Goal: Task Accomplishment & Management: Use online tool/utility

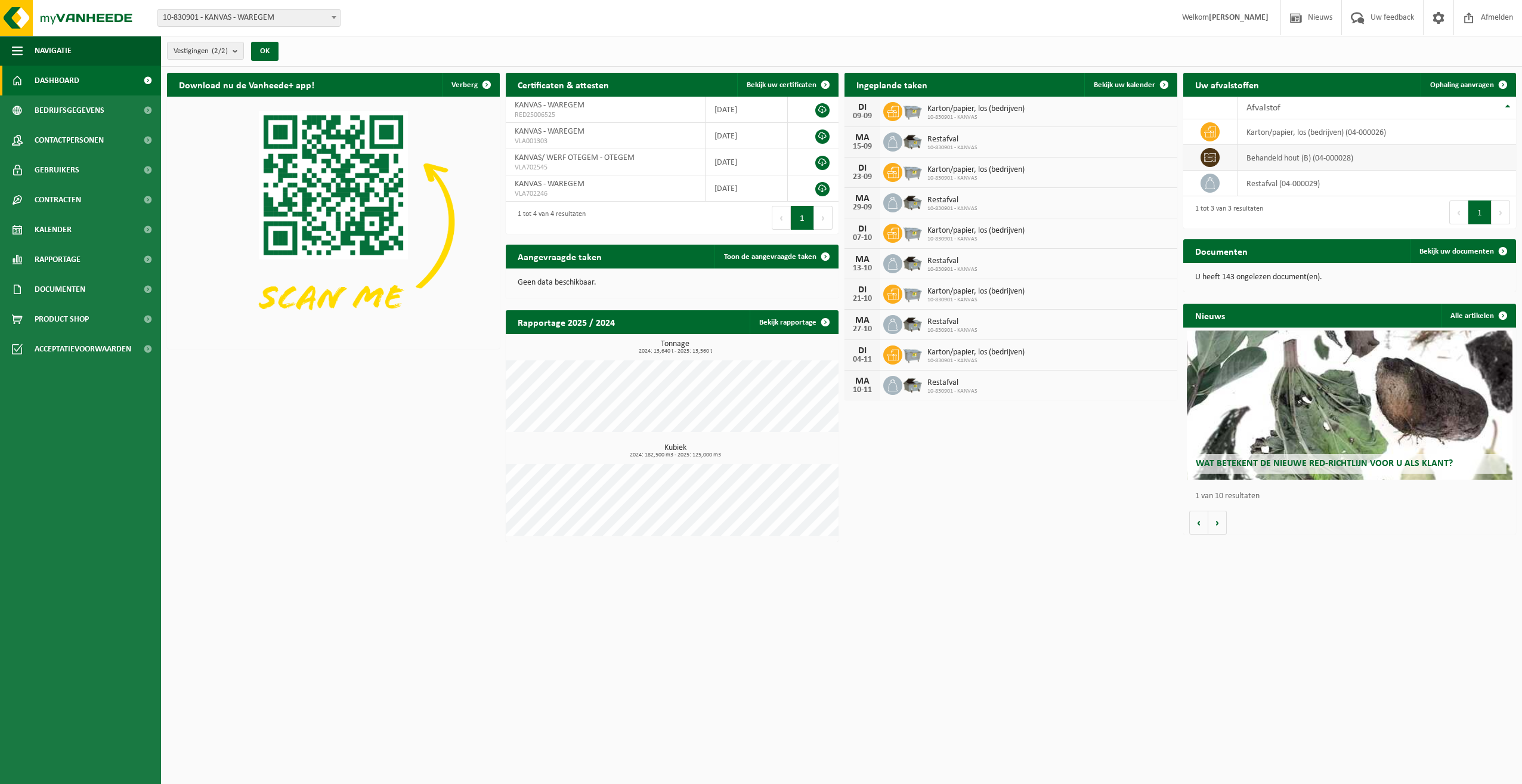
click at [1284, 155] on td "behandeld hout (B) (04-000028)" at bounding box center [1377, 157] width 278 height 26
click at [1483, 82] on span "Ophaling aanvragen" at bounding box center [1462, 85] width 64 height 7
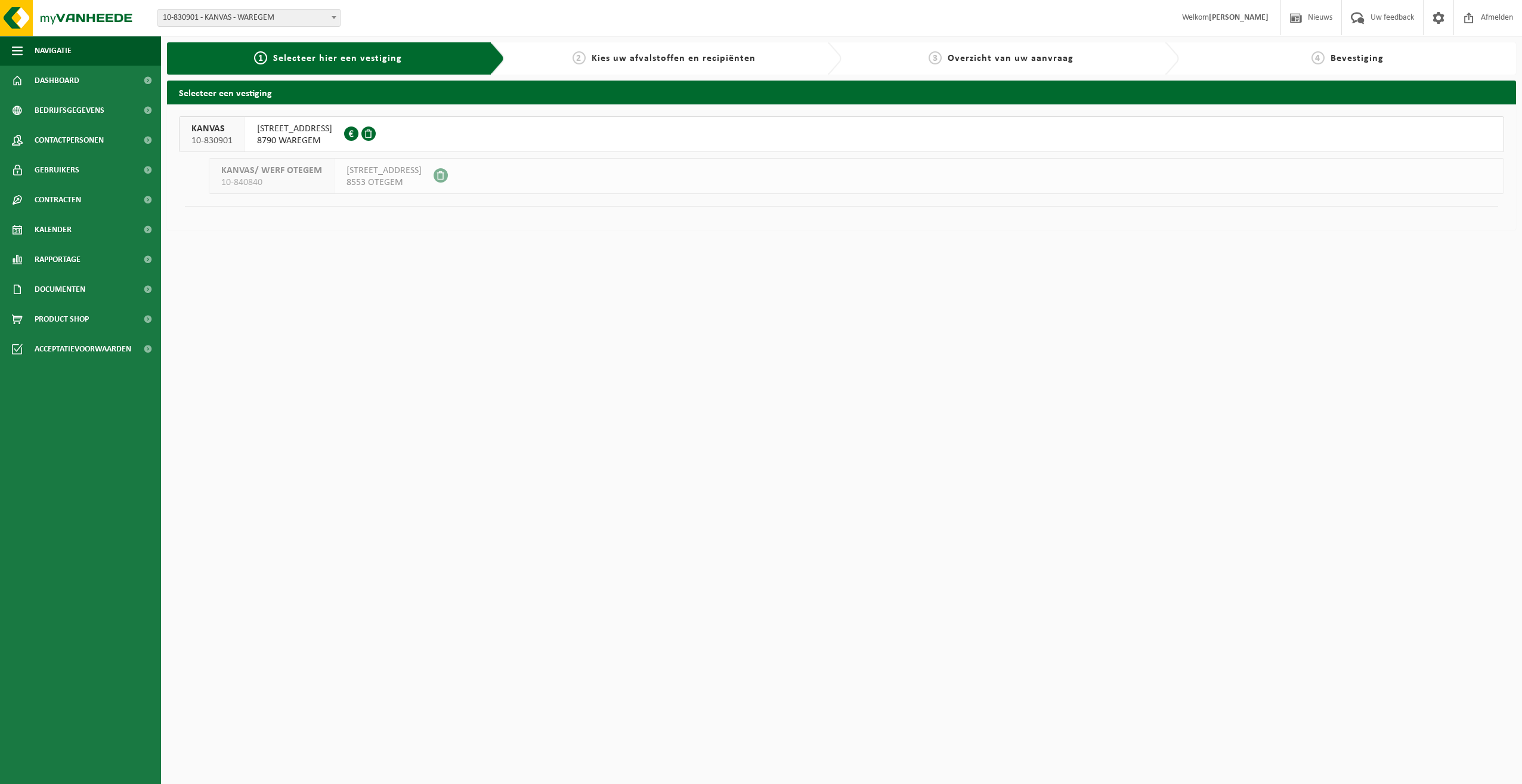
click at [292, 131] on span "VICHTSEWEG 35B" at bounding box center [295, 129] width 75 height 12
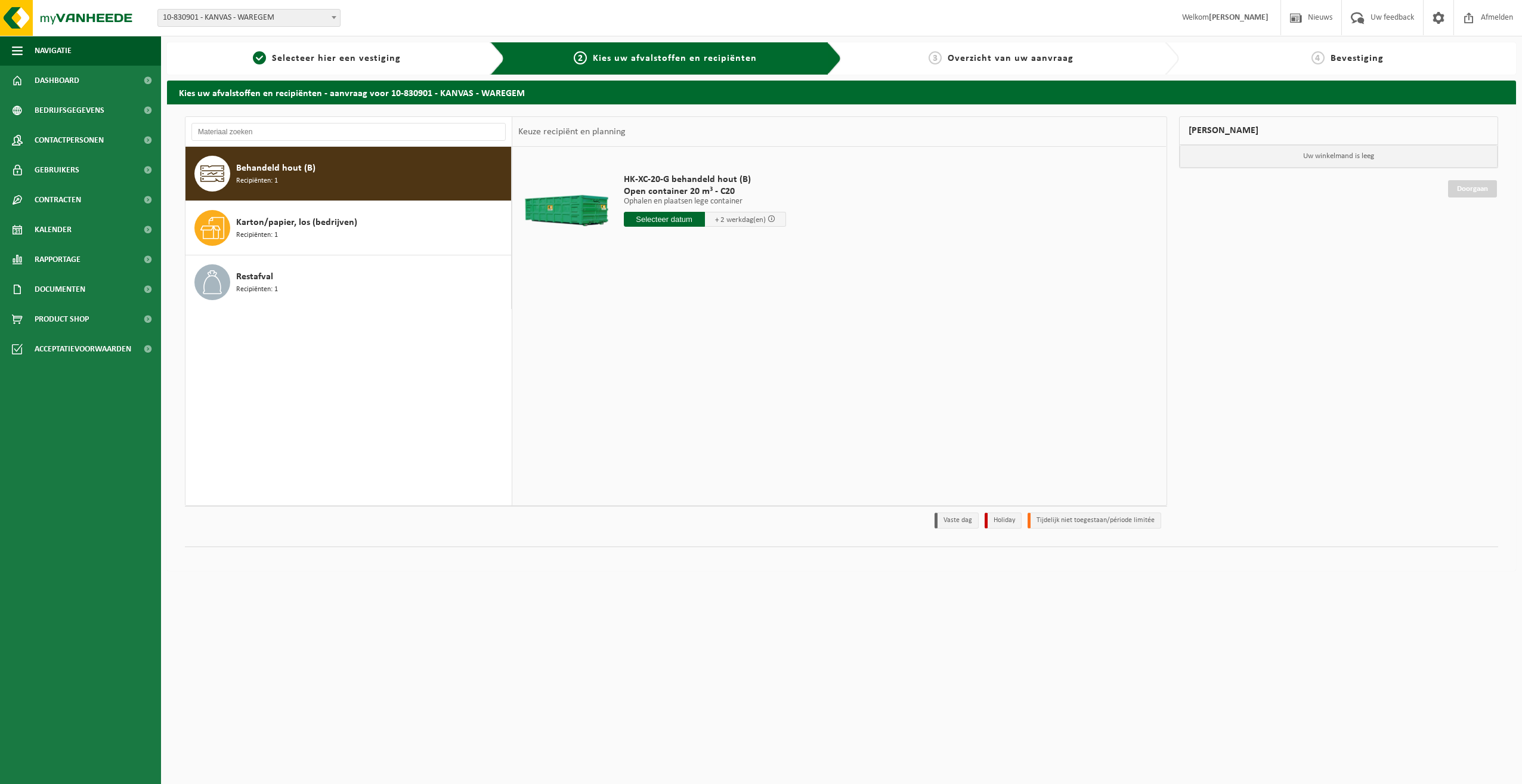
click at [257, 178] on span "Recipiënten: 1" at bounding box center [257, 181] width 42 height 11
click at [665, 217] on input "text" at bounding box center [664, 219] width 81 height 15
click at [653, 305] on div "9" at bounding box center [655, 305] width 21 height 19
type input "Van 2025-09-09"
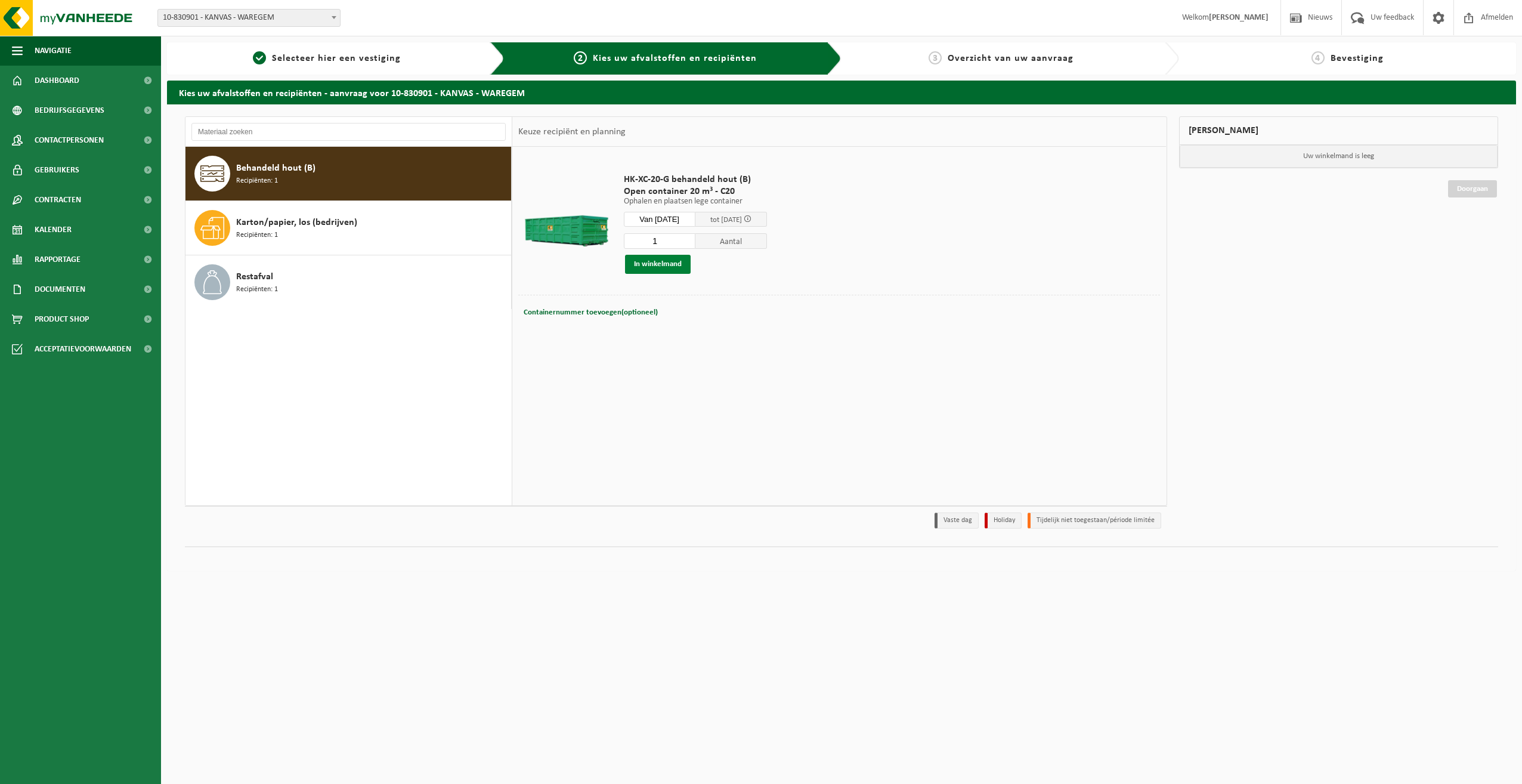
click at [650, 263] on button "In winkelmand" at bounding box center [657, 264] width 66 height 19
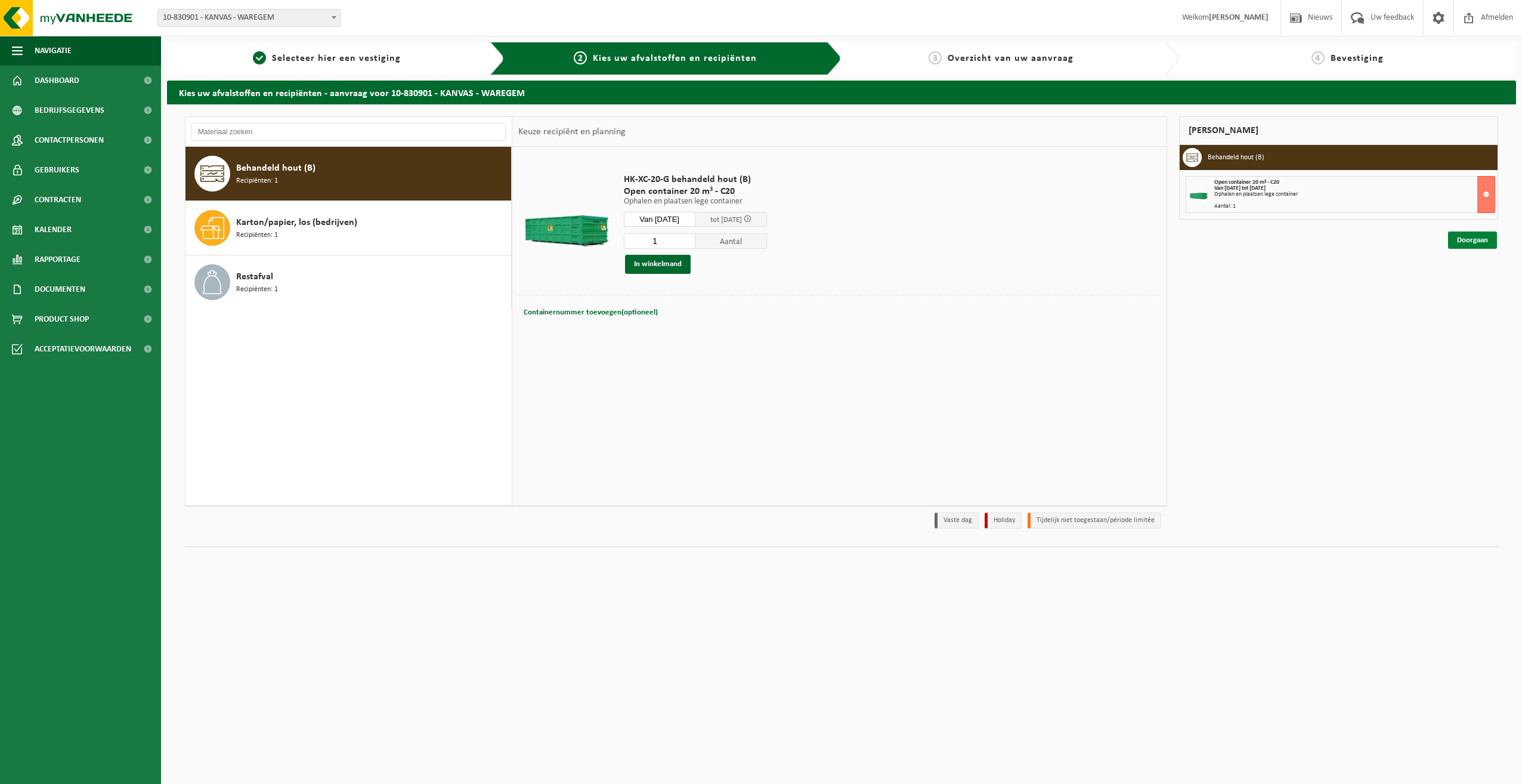
click at [1461, 239] on link "Doorgaan" at bounding box center [1473, 240] width 49 height 17
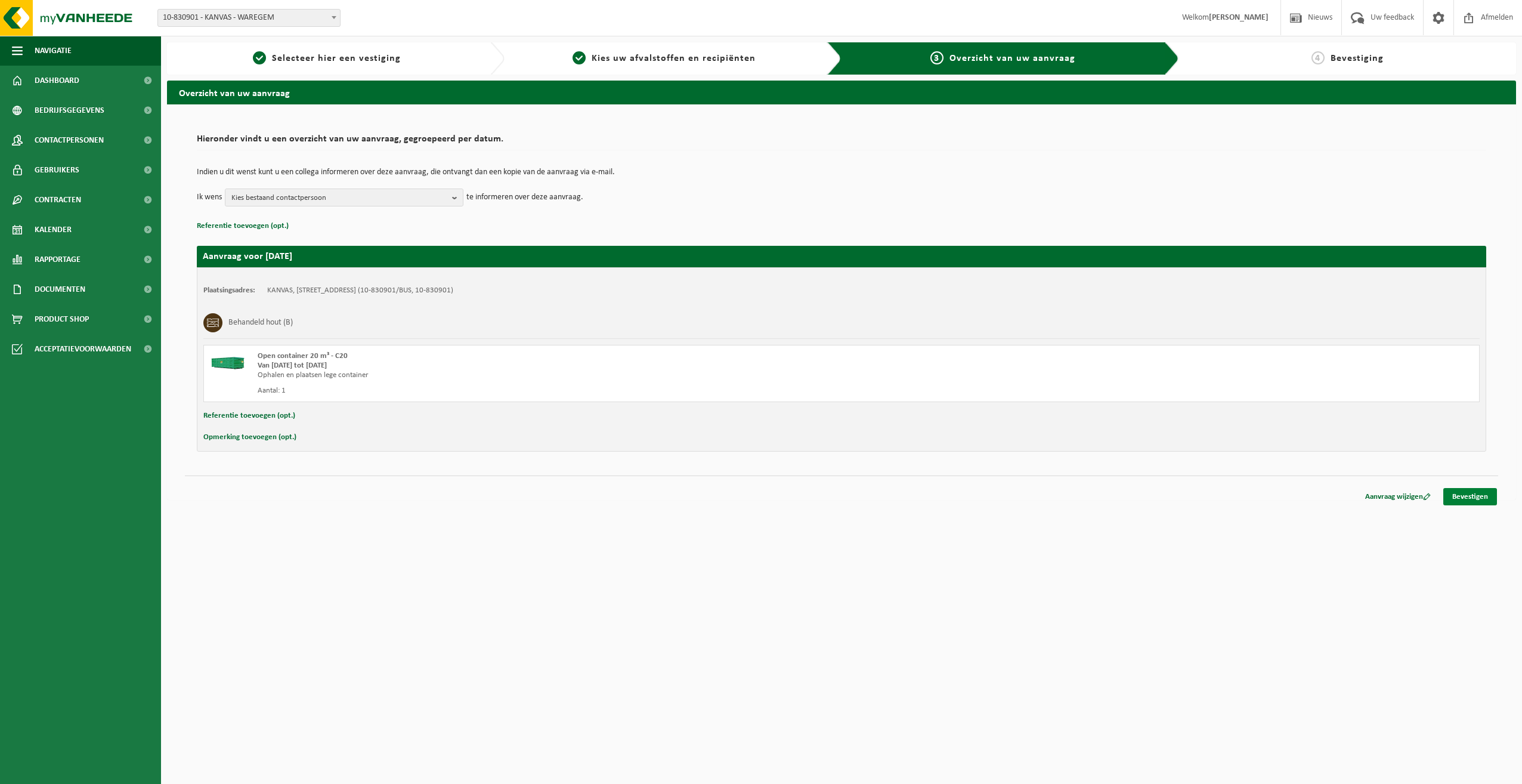
click at [1465, 492] on link "Bevestigen" at bounding box center [1470, 497] width 54 height 17
